Goal: Task Accomplishment & Management: Manage account settings

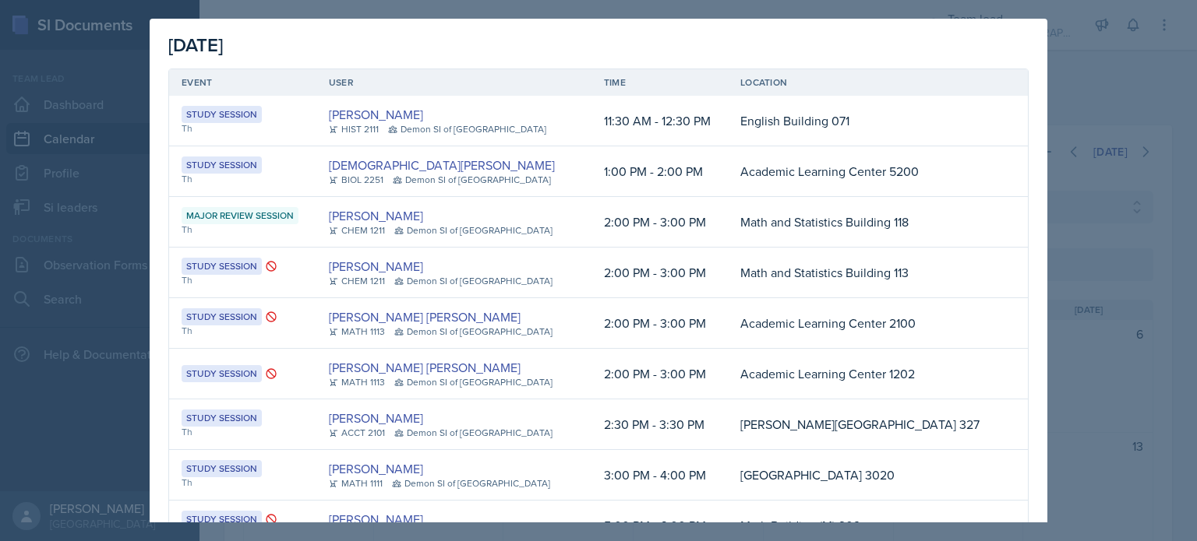
select select "e892a4c8-123a-40ec-8aa5-ee50854cd130"
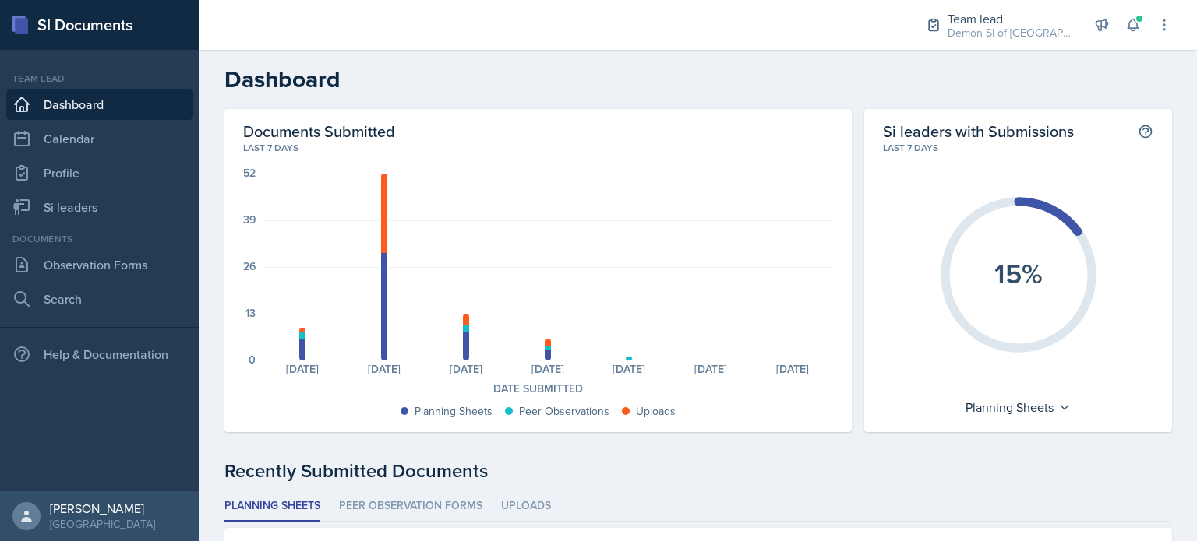
click at [1147, 26] on div "Team lead Demon SI of Fleet Street / Fall 2025 Team lead Demon SI of Fleet Stre…" at bounding box center [1038, 25] width 268 height 50
click at [1139, 23] on span at bounding box center [1138, 18] width 9 height 9
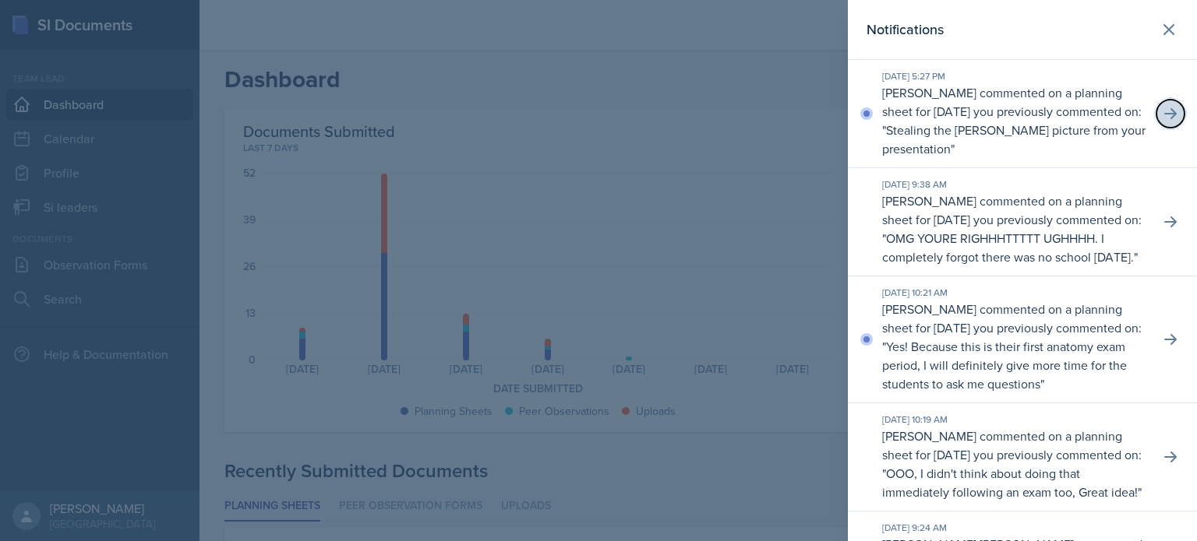
click at [1156, 104] on button at bounding box center [1170, 114] width 28 height 28
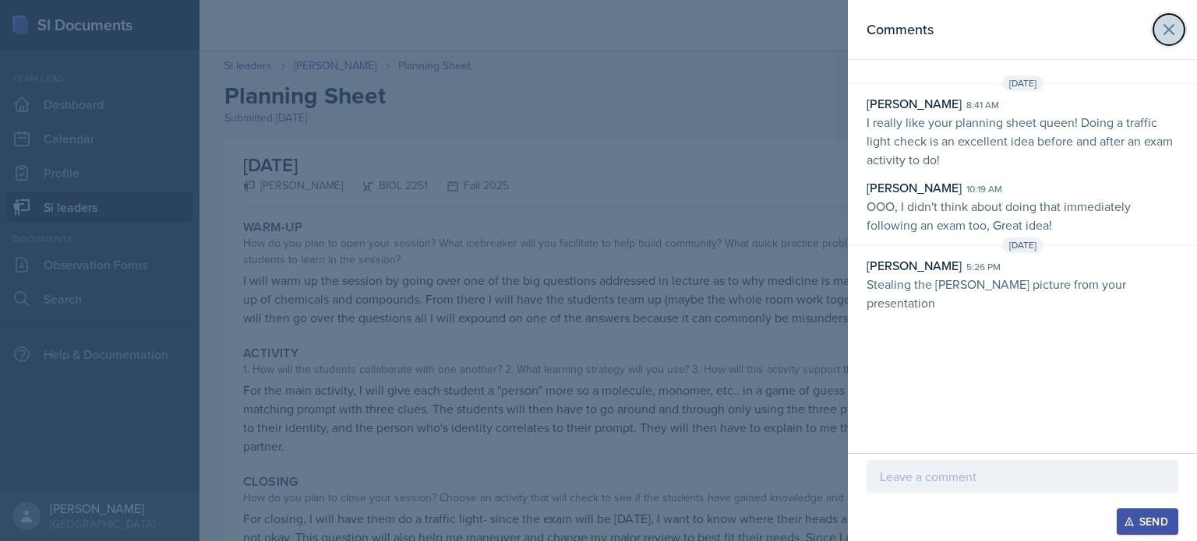
click at [1169, 30] on icon at bounding box center [1168, 29] width 9 height 9
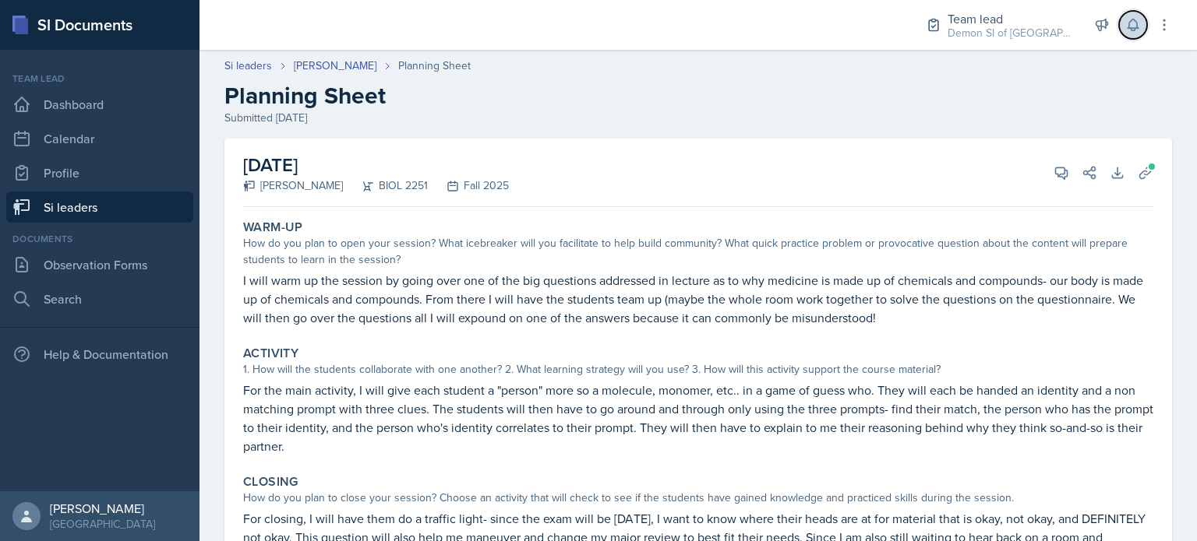
click at [1136, 27] on icon at bounding box center [1133, 25] width 16 height 16
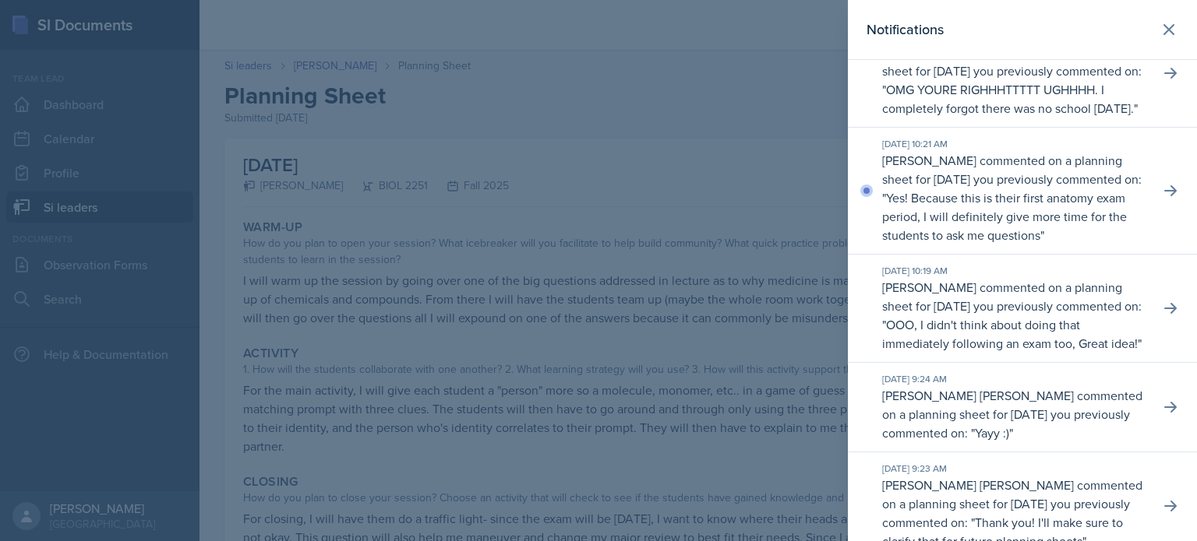
scroll to position [150, 0]
click at [1164, 32] on icon at bounding box center [1168, 29] width 9 height 9
